Goal: Transaction & Acquisition: Purchase product/service

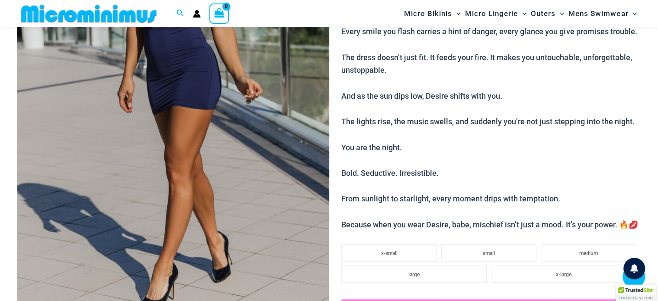
scroll to position [216, 0]
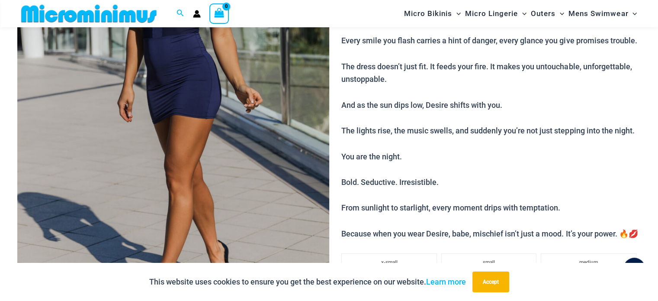
click at [190, 151] on img at bounding box center [173, 96] width 312 height 468
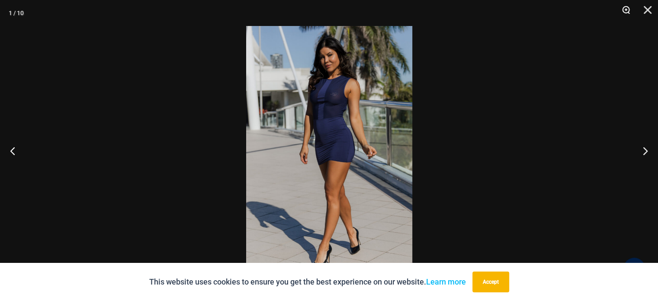
click at [626, 13] on button "Zoom" at bounding box center [623, 13] width 22 height 26
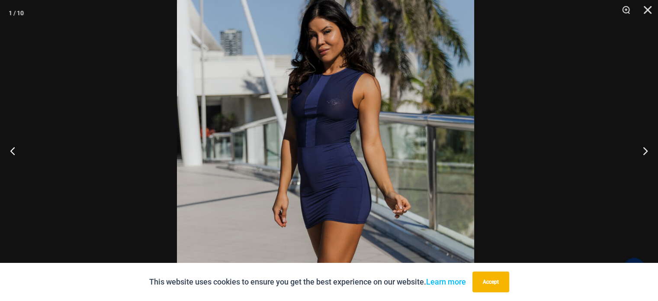
click at [424, 126] on img at bounding box center [325, 203] width 297 height 446
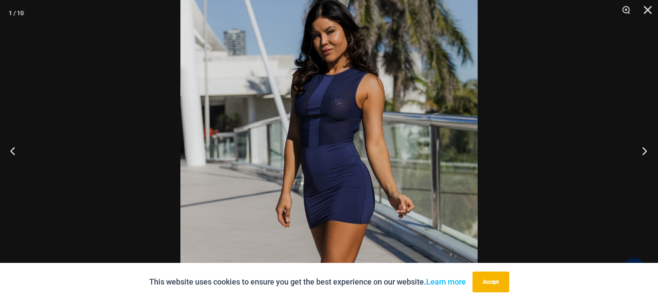
click at [641, 148] on button "Next" at bounding box center [642, 150] width 32 height 43
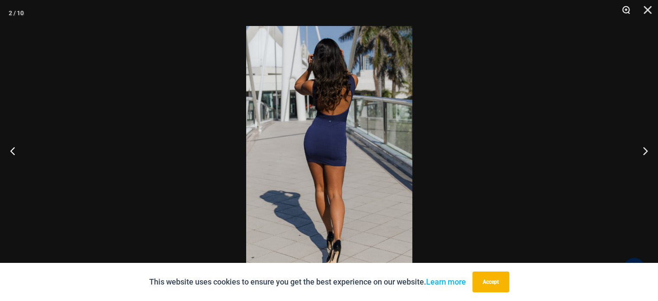
click at [627, 10] on button "Zoom" at bounding box center [623, 13] width 22 height 26
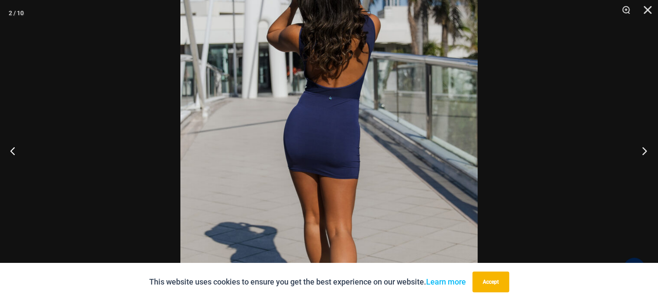
click at [647, 149] on button "Next" at bounding box center [642, 150] width 32 height 43
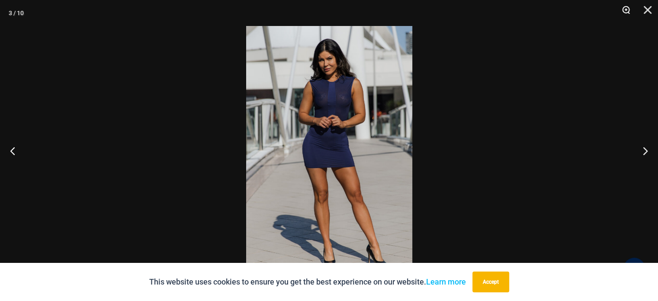
click at [627, 13] on button "Zoom" at bounding box center [623, 13] width 22 height 26
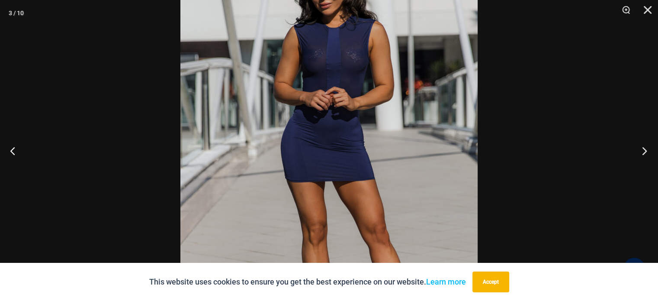
click at [645, 150] on button "Next" at bounding box center [642, 150] width 32 height 43
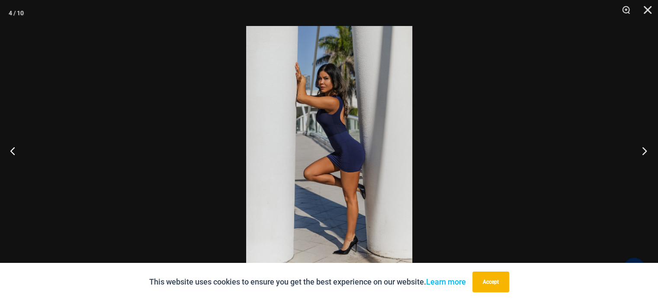
click at [645, 150] on button "Next" at bounding box center [642, 150] width 32 height 43
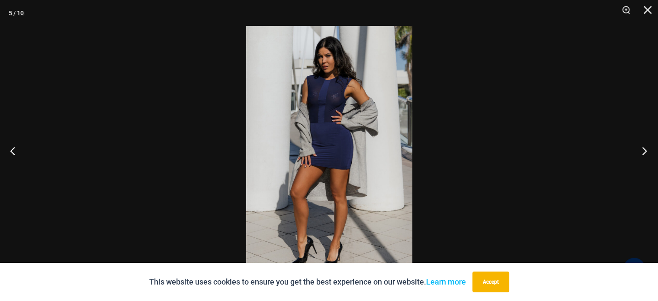
click at [645, 150] on button "Next" at bounding box center [642, 150] width 32 height 43
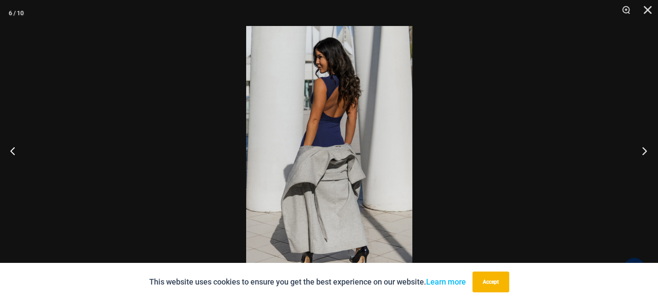
click at [645, 150] on button "Next" at bounding box center [642, 150] width 32 height 43
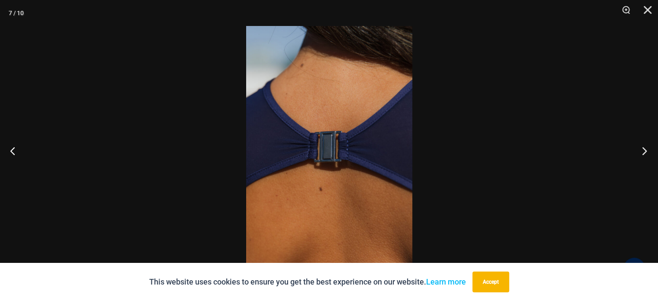
click at [645, 151] on button "Next" at bounding box center [642, 150] width 32 height 43
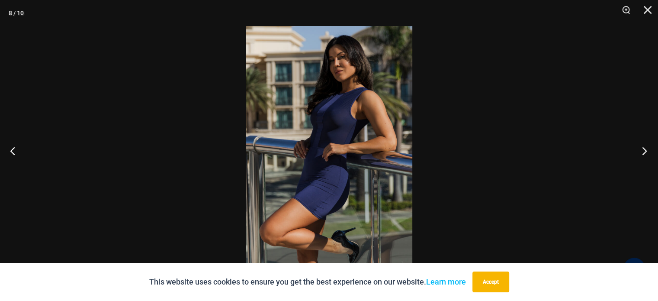
click at [645, 151] on button "Next" at bounding box center [642, 150] width 32 height 43
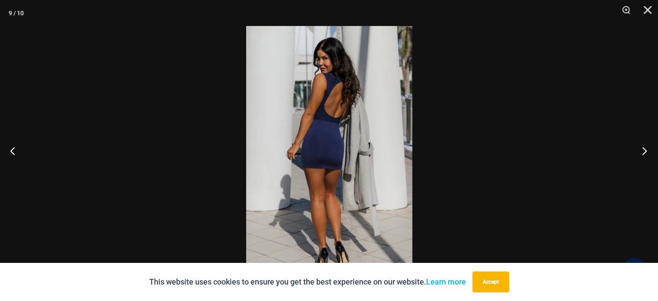
click at [645, 151] on button "Next" at bounding box center [642, 150] width 32 height 43
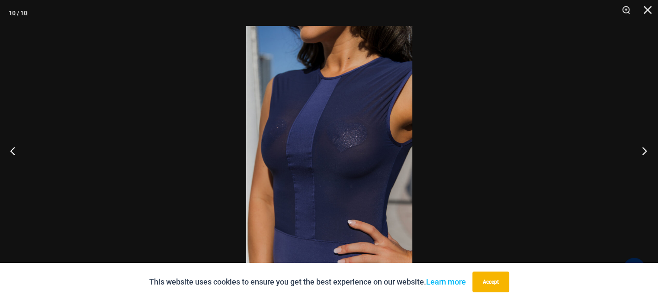
click at [645, 151] on button "Next" at bounding box center [642, 150] width 32 height 43
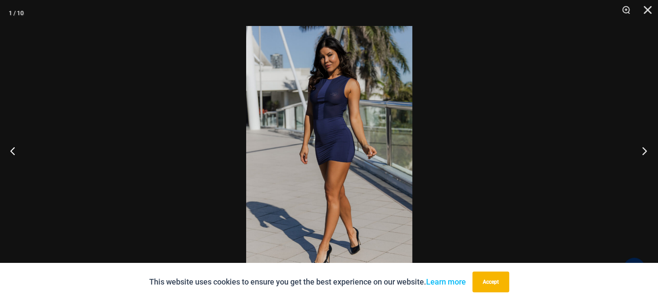
click at [645, 151] on button "Next" at bounding box center [642, 150] width 32 height 43
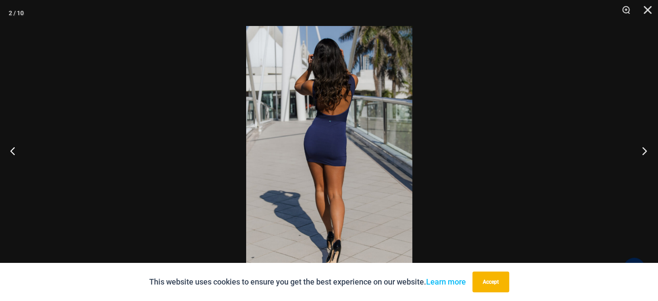
click at [645, 152] on button "Next" at bounding box center [642, 150] width 32 height 43
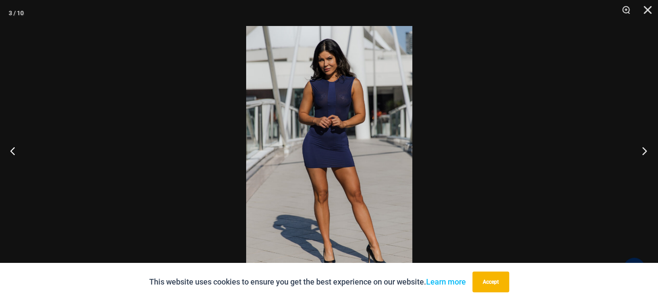
click at [645, 152] on button "Next" at bounding box center [642, 150] width 32 height 43
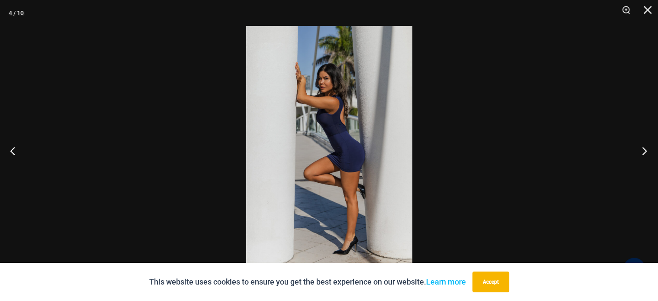
click at [645, 152] on button "Next" at bounding box center [642, 150] width 32 height 43
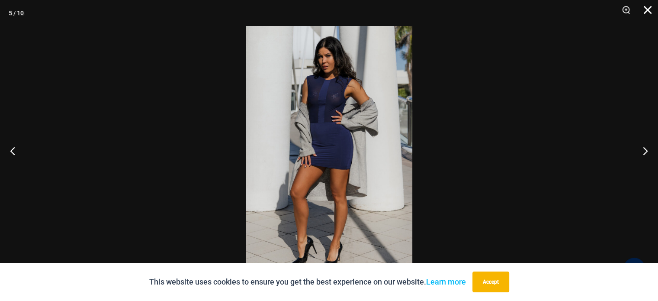
click at [645, 6] on button "Close" at bounding box center [645, 13] width 22 height 26
